Goal: Use online tool/utility: Utilize a website feature to perform a specific function

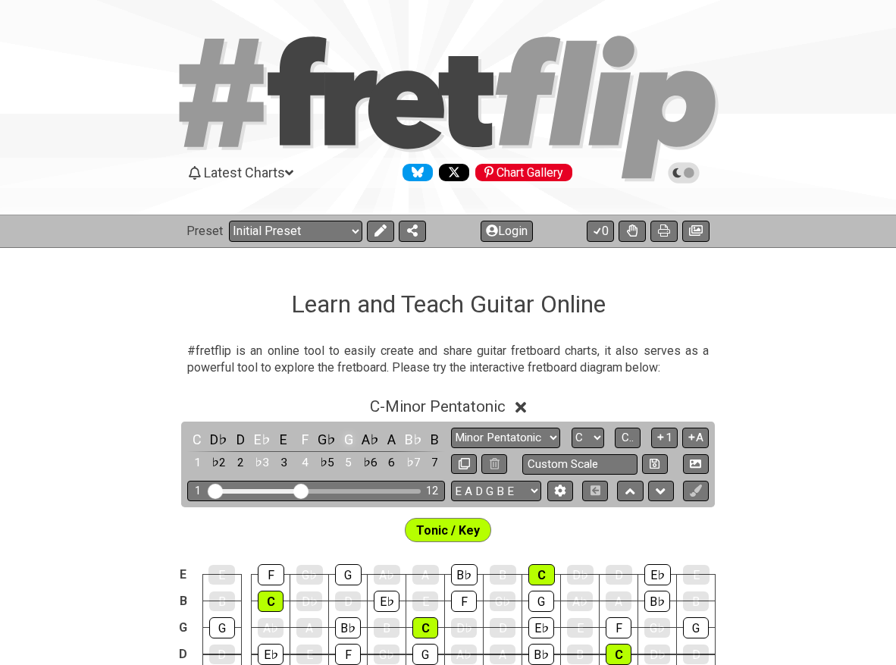
click at [347, 438] on div "G" at bounding box center [349, 439] width 20 height 20
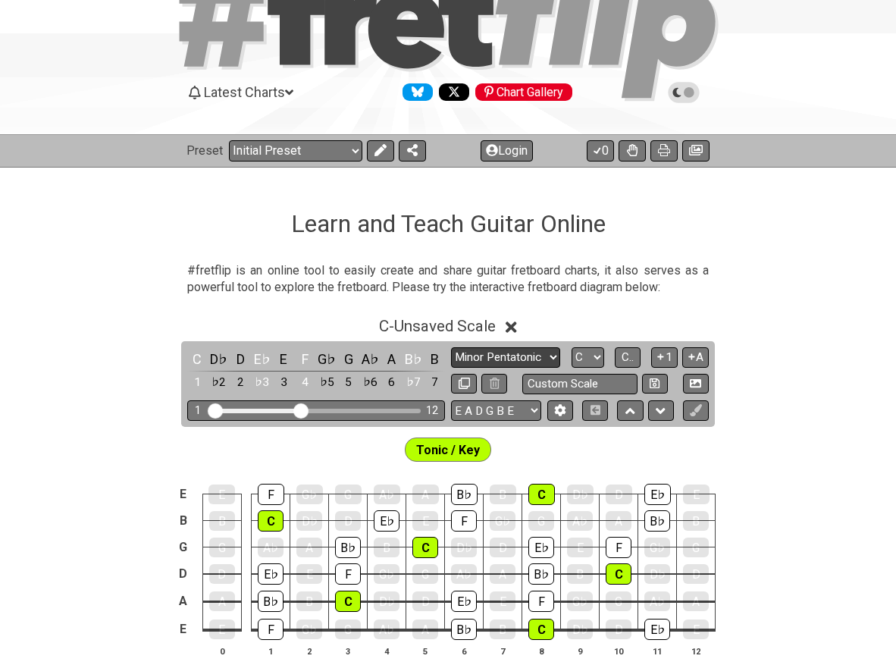
scroll to position [88, 0]
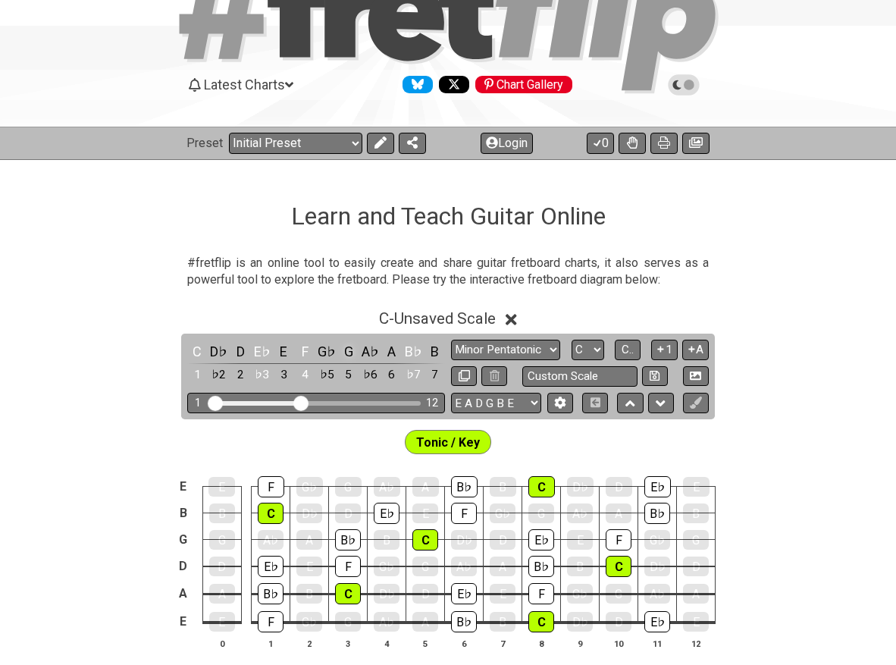
click at [346, 348] on div "G" at bounding box center [349, 351] width 20 height 20
select select "G"
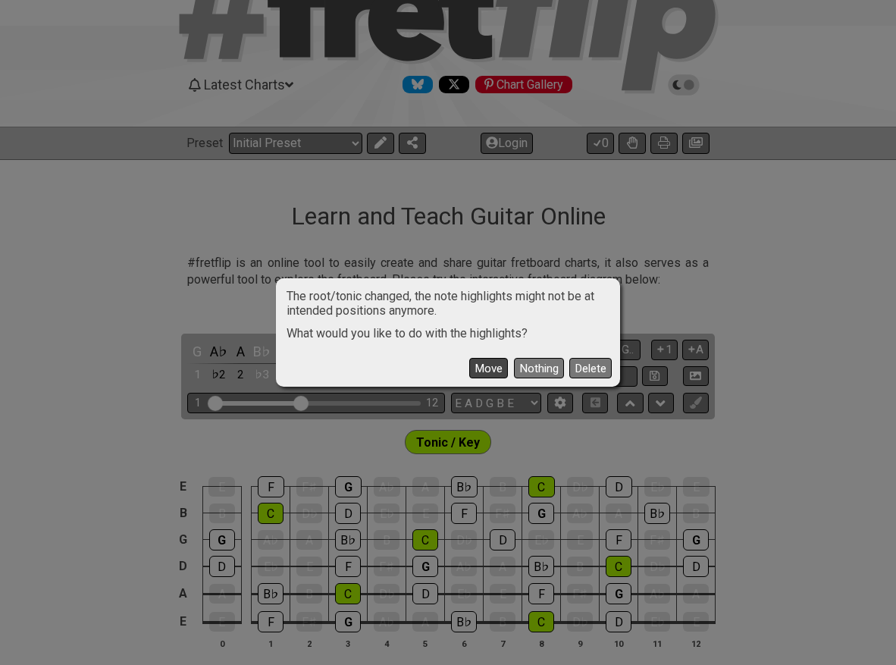
click at [490, 369] on button "Move" at bounding box center [488, 368] width 39 height 20
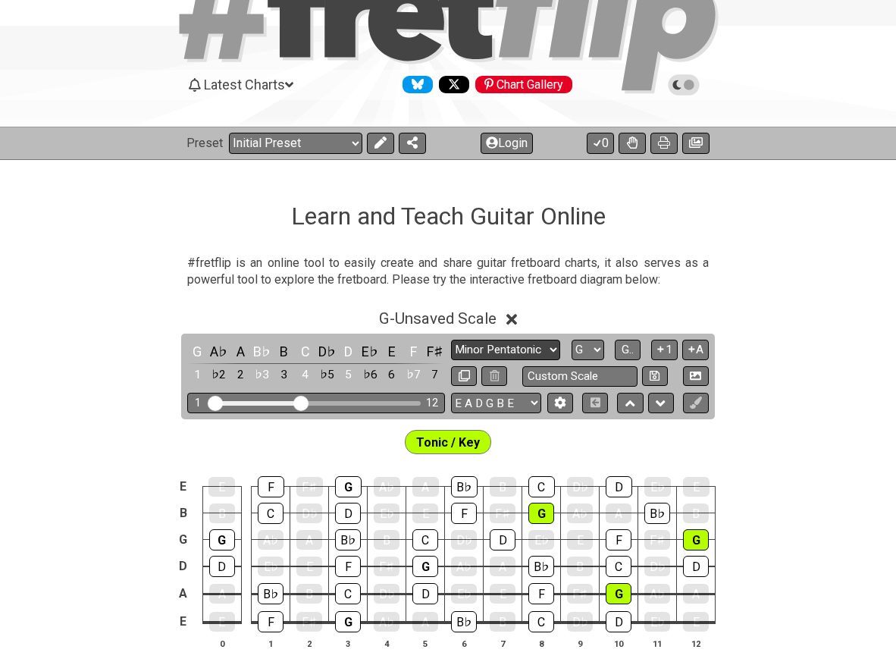
select select "Major Pentatonic"
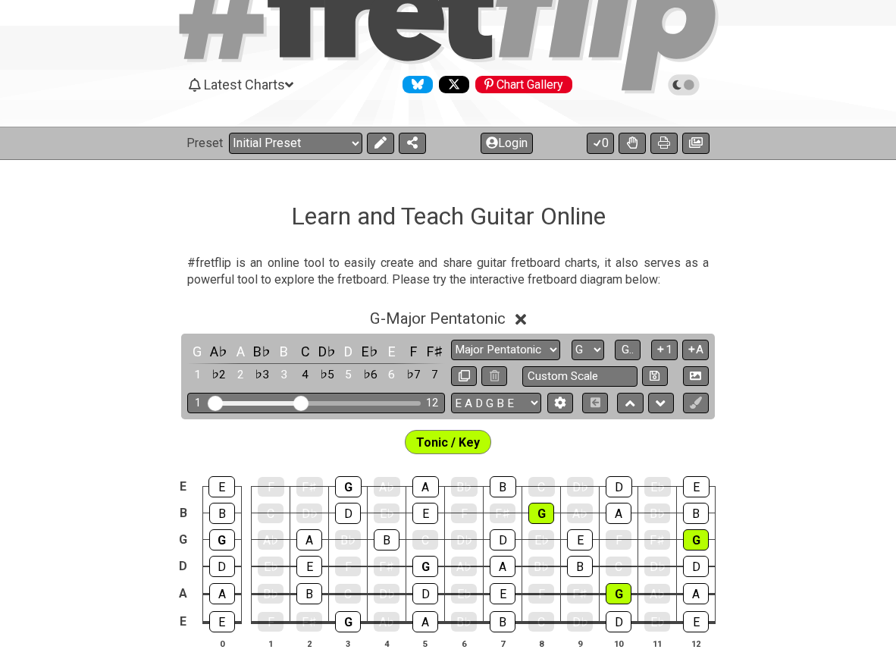
click at [452, 439] on span "Tonic / Key" at bounding box center [448, 442] width 64 height 22
click at [198, 351] on div "G" at bounding box center [197, 351] width 20 height 20
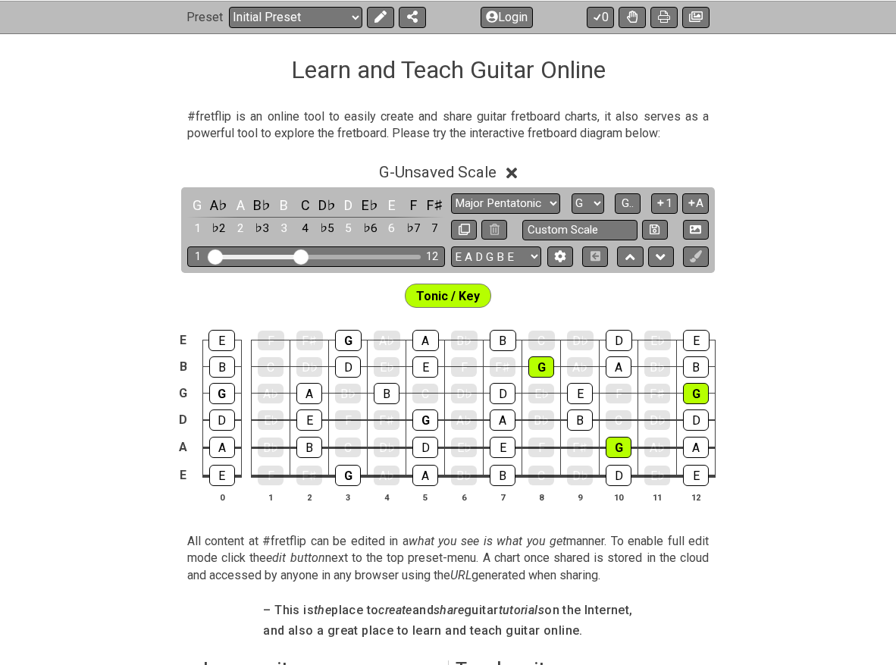
scroll to position [224, 0]
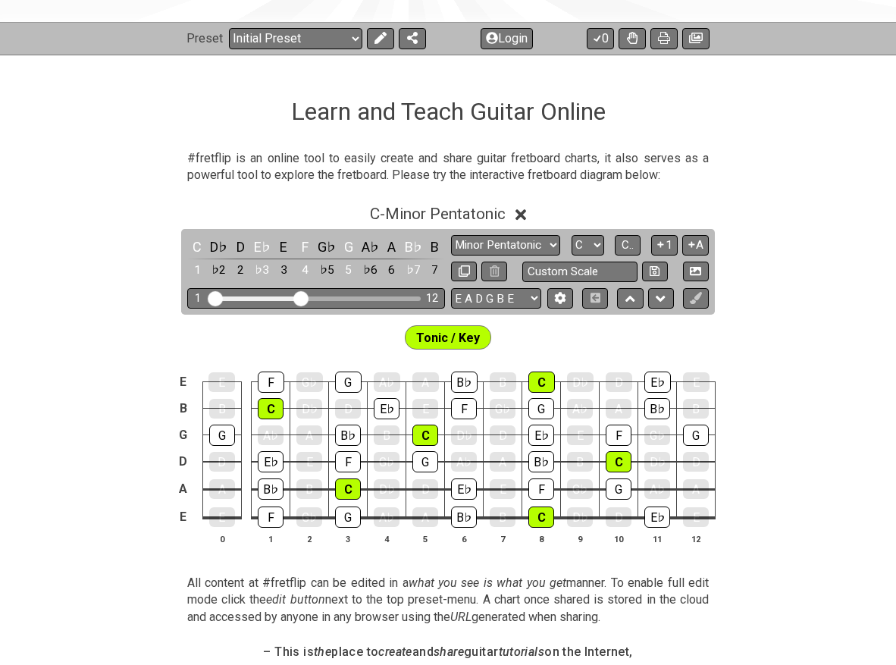
scroll to position [201, 0]
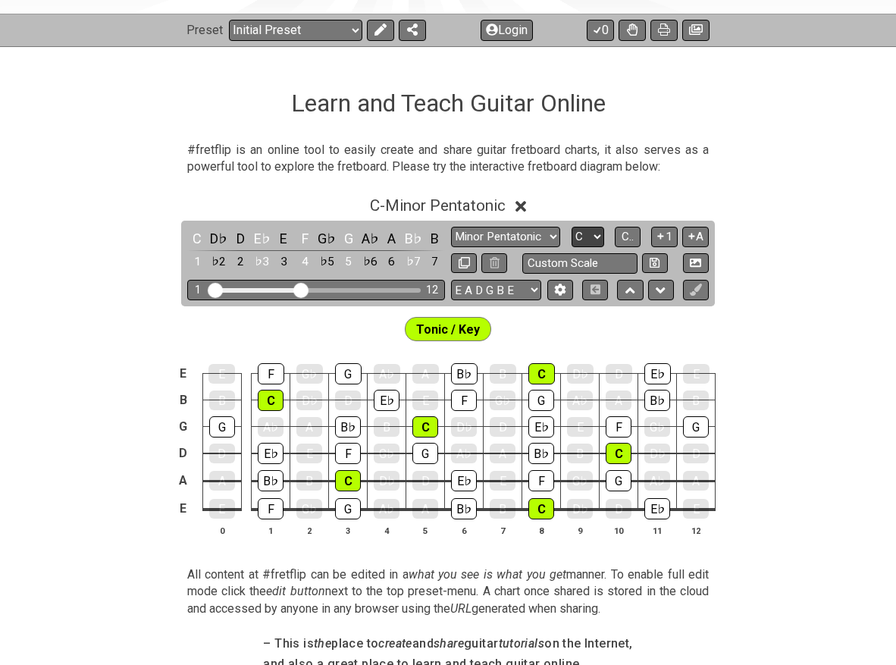
select select "E"
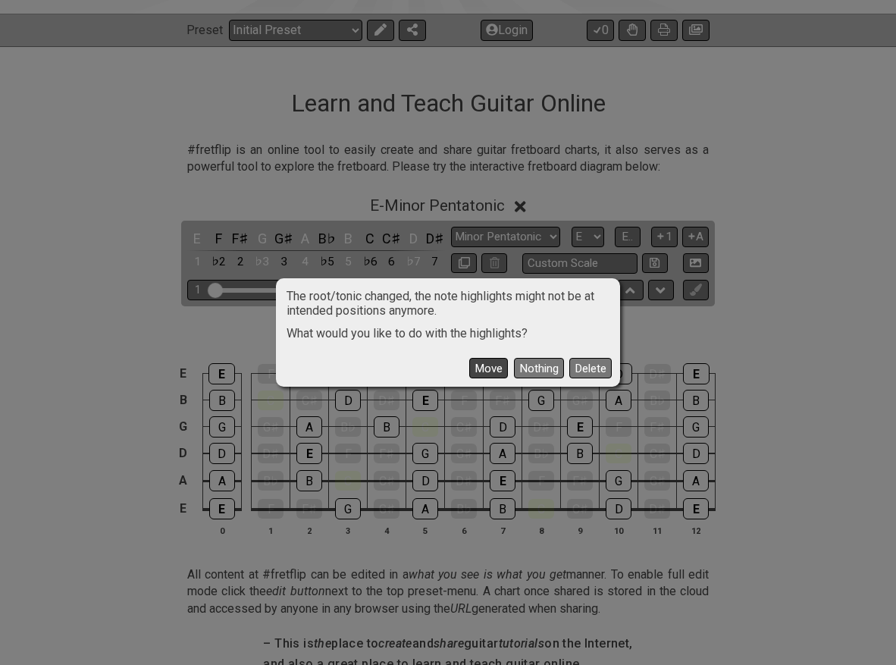
click at [488, 367] on button "Move" at bounding box center [488, 368] width 39 height 20
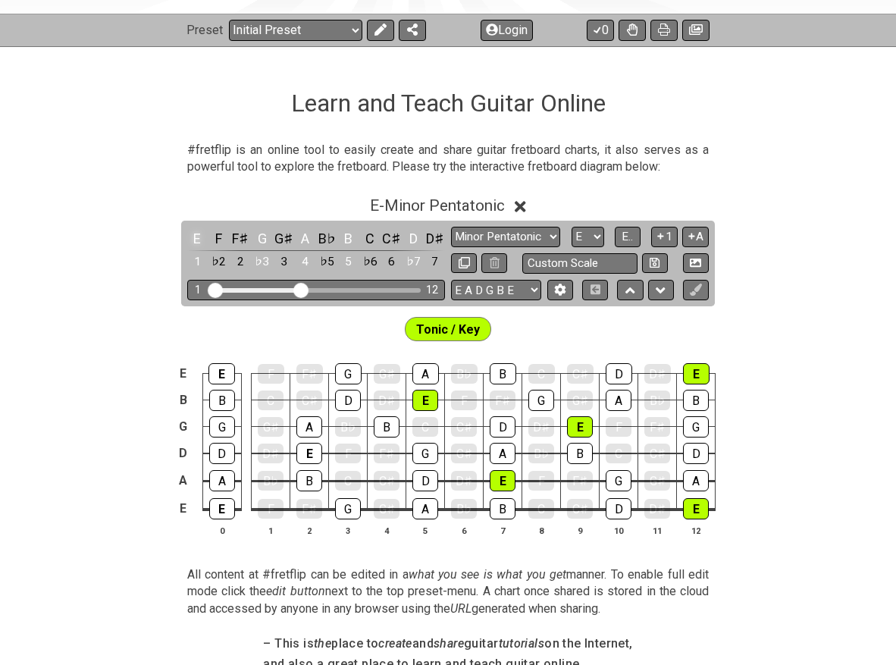
click at [197, 239] on div "E" at bounding box center [197, 238] width 20 height 20
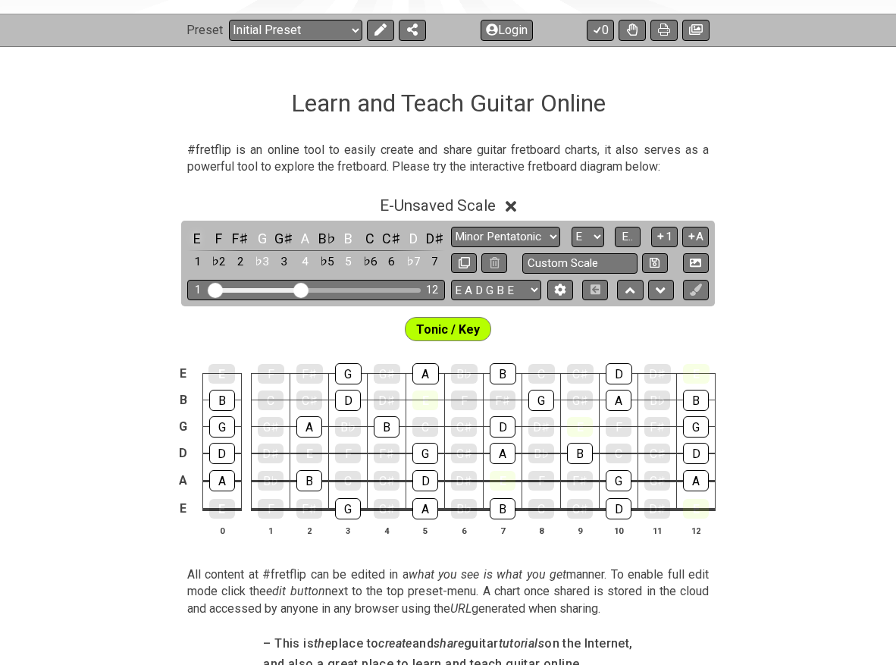
click at [199, 241] on div "E" at bounding box center [197, 238] width 20 height 20
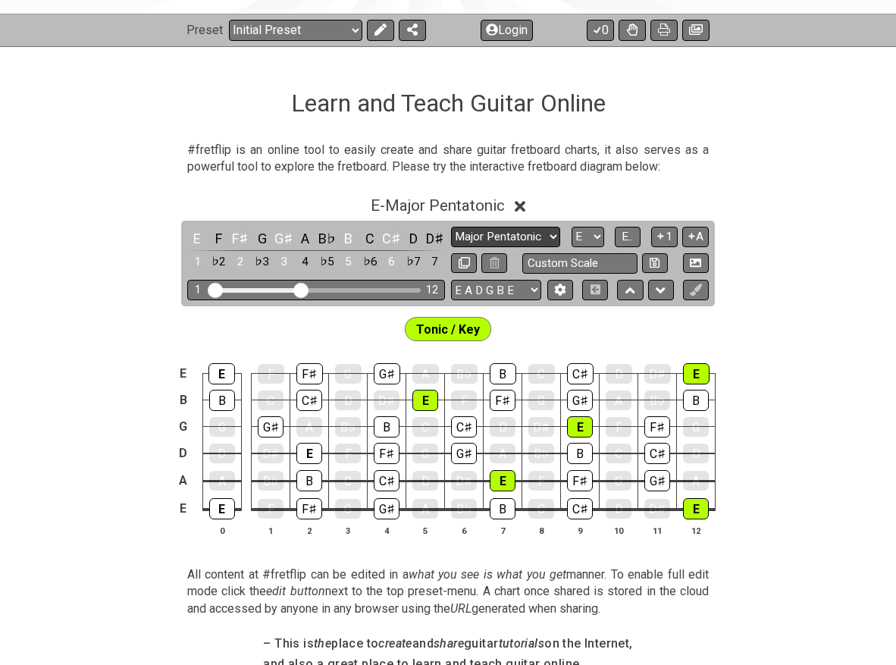
select select "Minor Pentatonic"
